Goal: Task Accomplishment & Management: Use online tool/utility

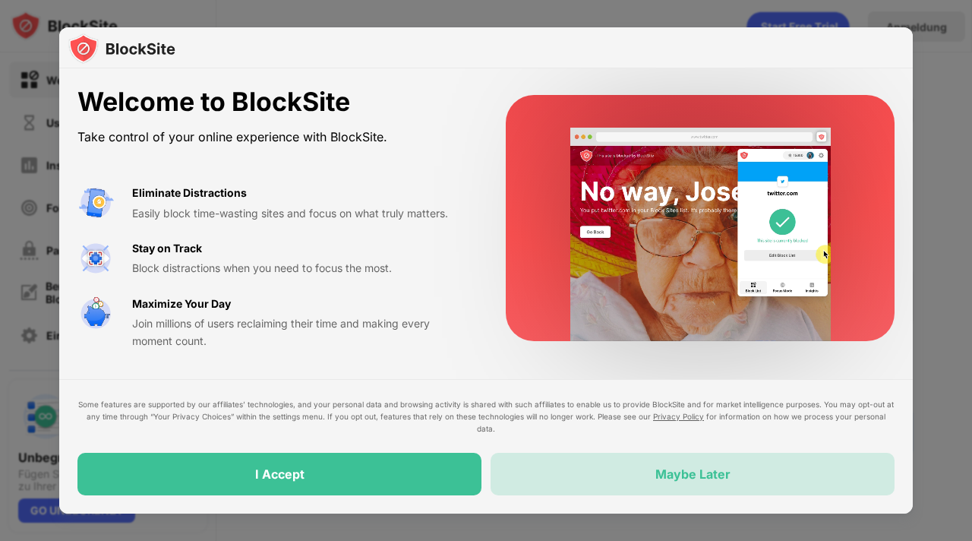
click at [664, 477] on div "Maybe Later" at bounding box center [692, 473] width 75 height 15
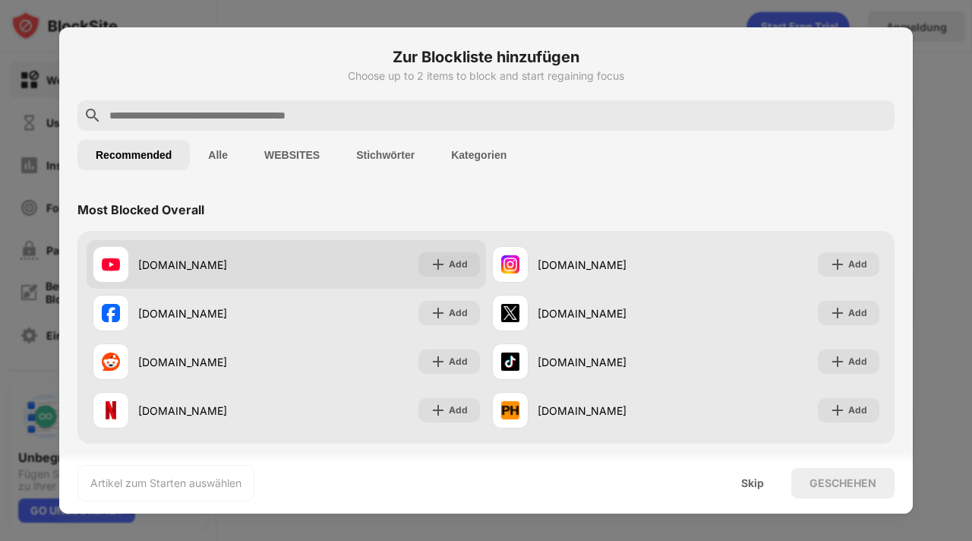
click at [274, 264] on div "[DOMAIN_NAME]" at bounding box center [212, 265] width 148 height 16
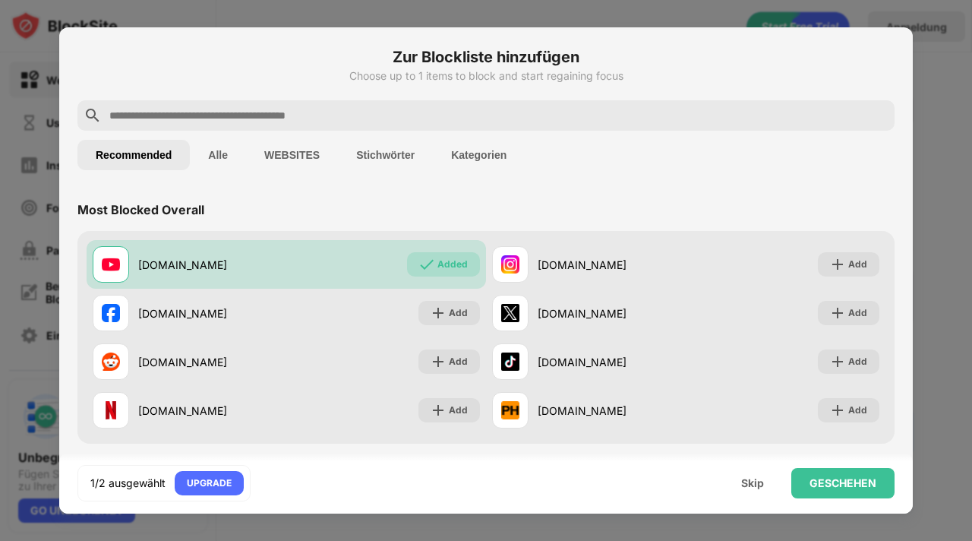
click at [308, 109] on input "text" at bounding box center [498, 115] width 781 height 18
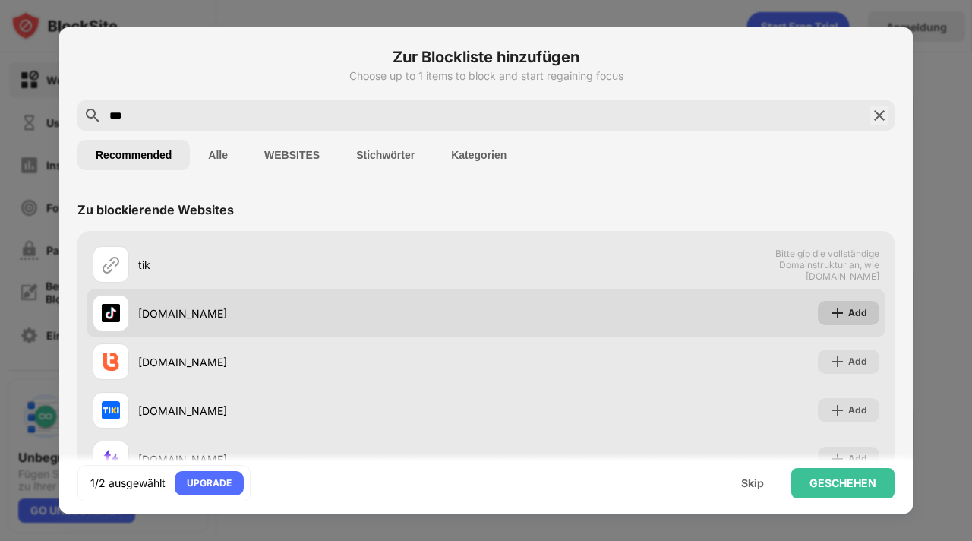
type input "***"
click at [831, 311] on img at bounding box center [837, 312] width 15 height 15
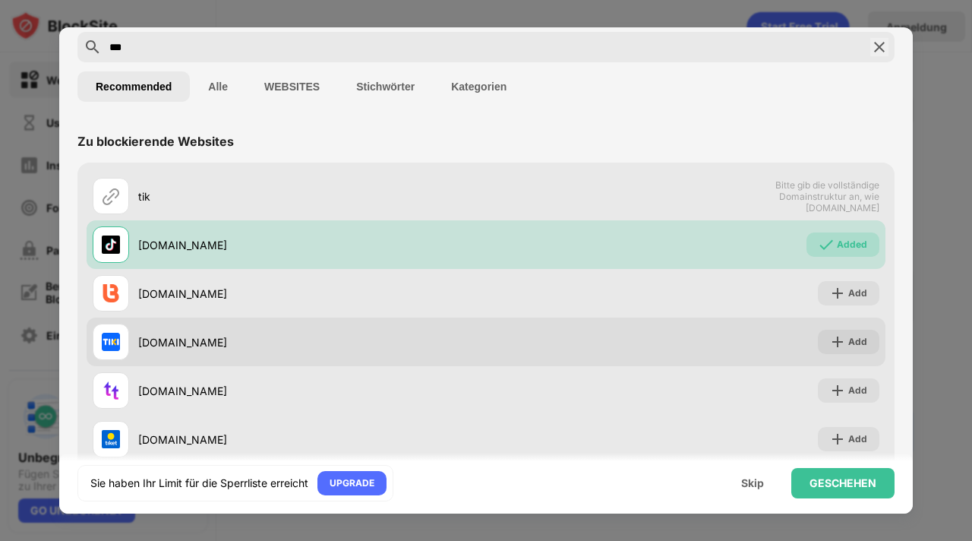
scroll to position [55, 0]
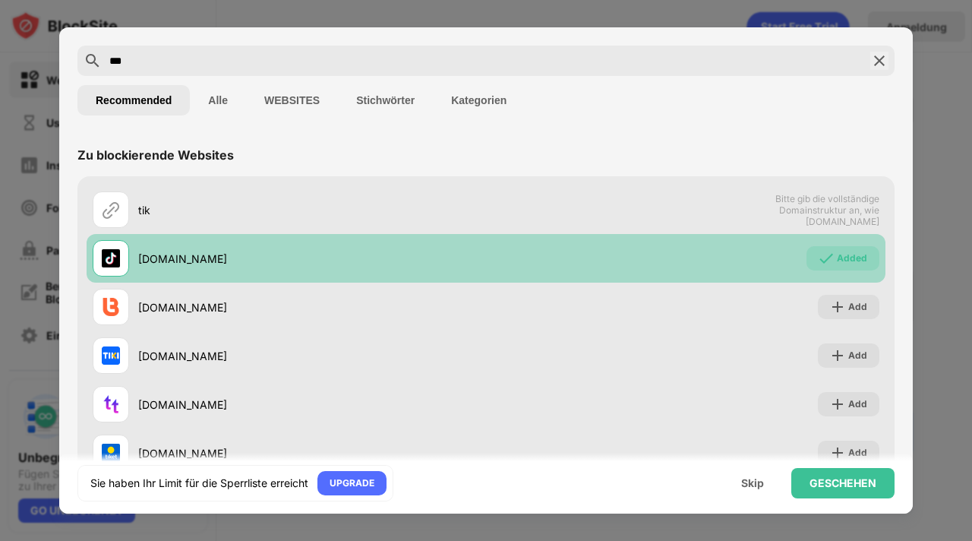
click at [722, 270] on div "[DOMAIN_NAME] Added" at bounding box center [486, 258] width 799 height 49
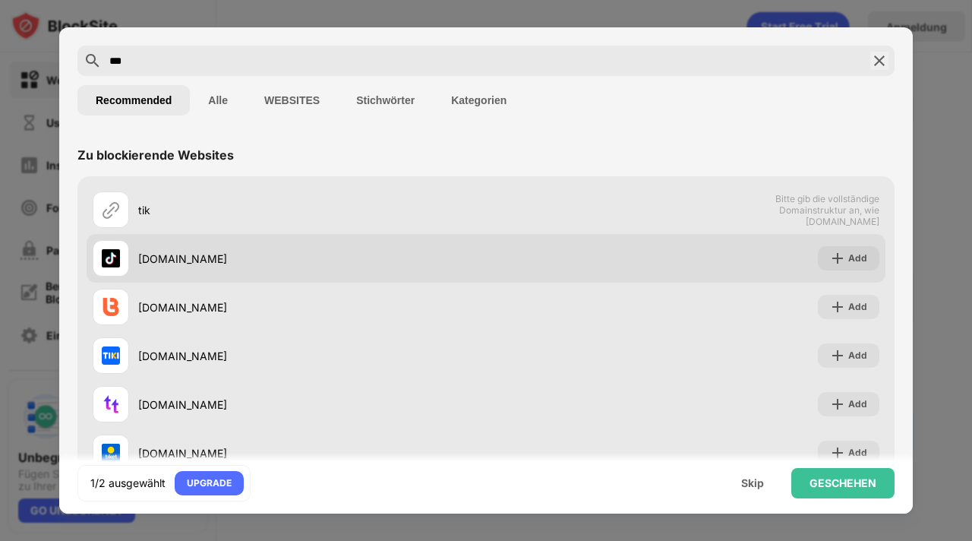
click at [768, 255] on div "[DOMAIN_NAME] Add" at bounding box center [486, 258] width 799 height 49
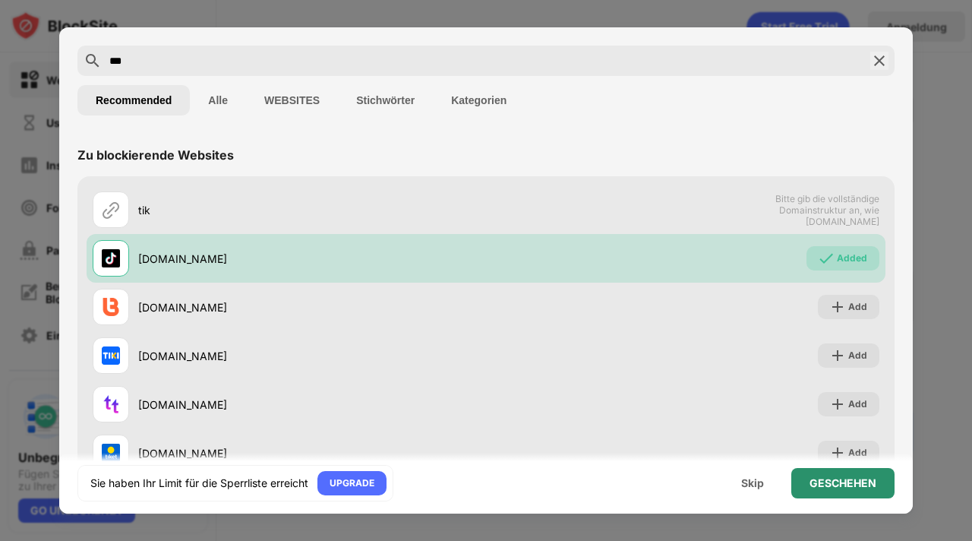
click at [848, 483] on div "GESCHEHEN" at bounding box center [842, 483] width 67 height 12
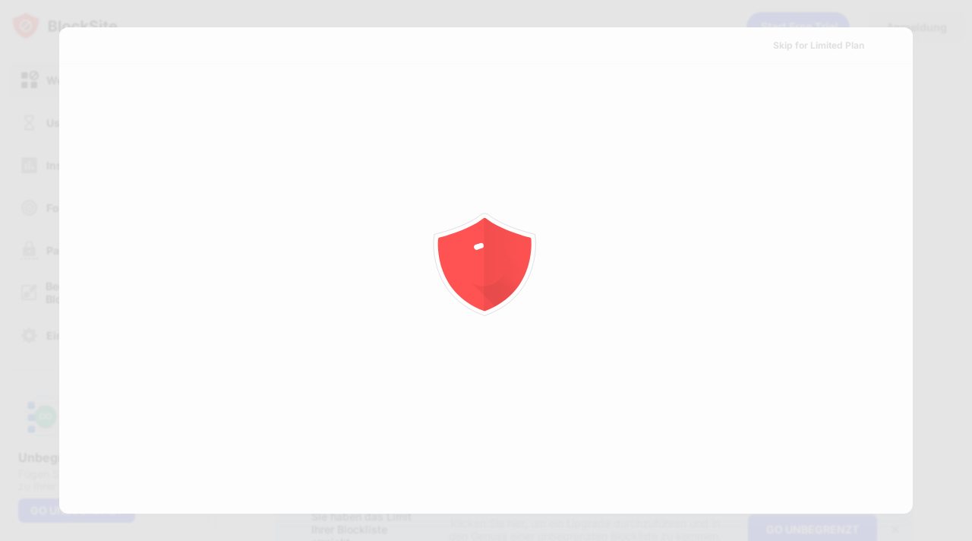
scroll to position [0, 0]
